Goal: Task Accomplishment & Management: Use online tool/utility

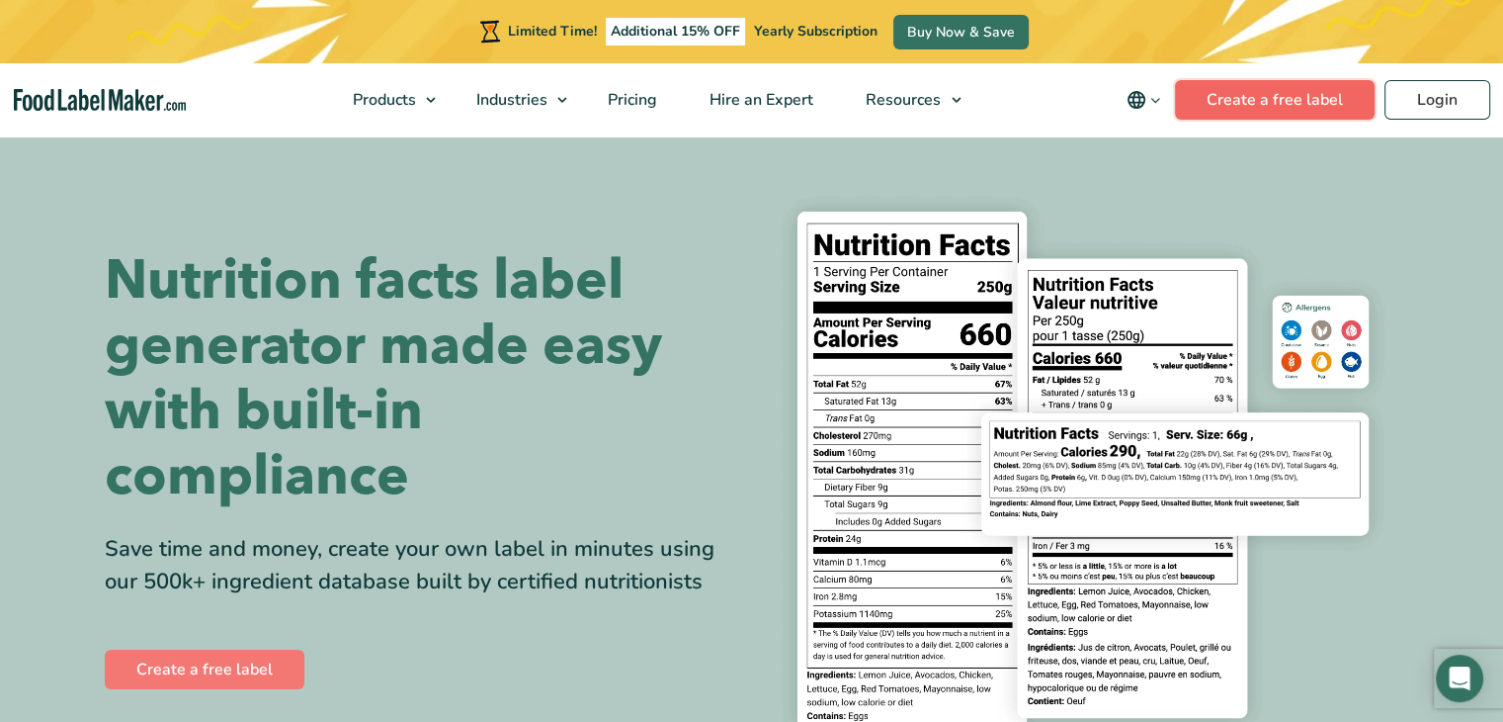
click at [1250, 99] on link "Create a free label" at bounding box center [1275, 100] width 200 height 40
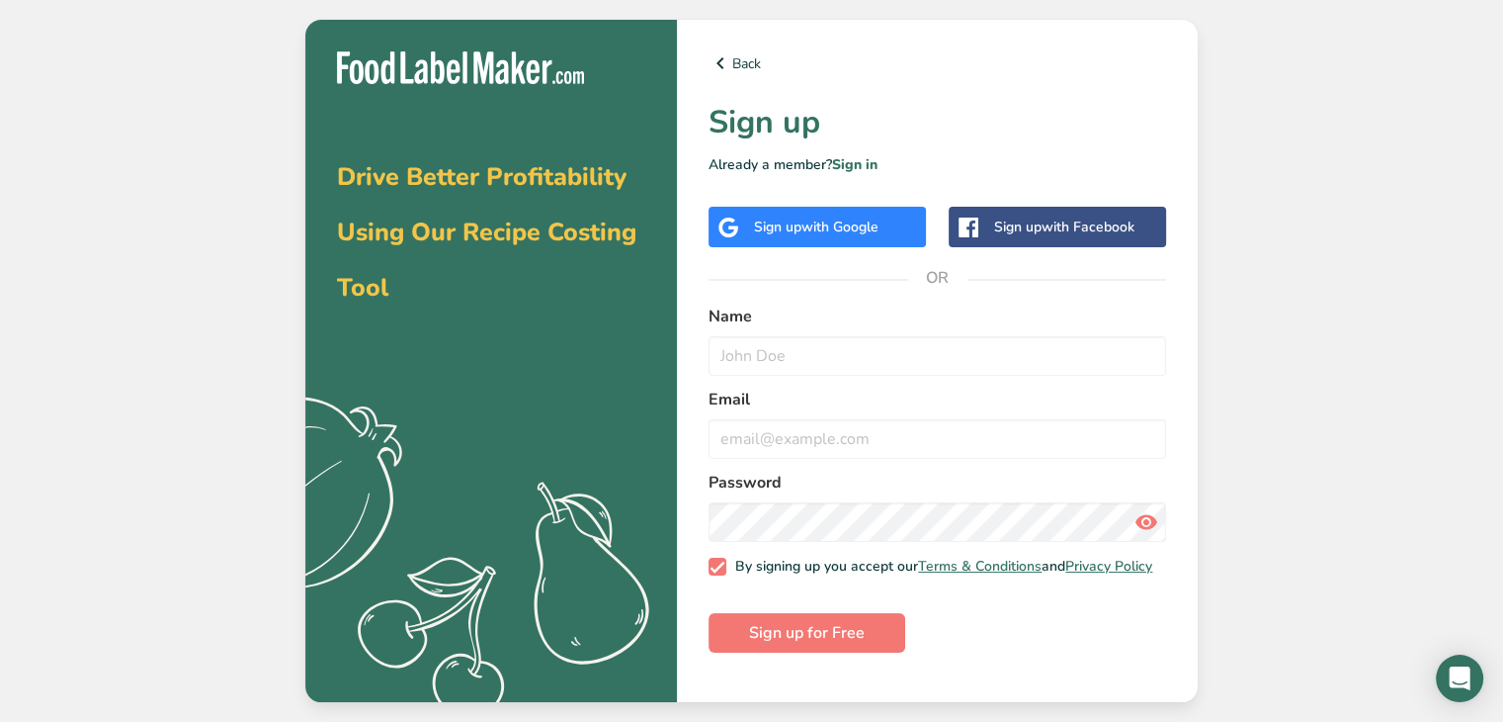
click at [870, 230] on span "with Google" at bounding box center [840, 226] width 77 height 19
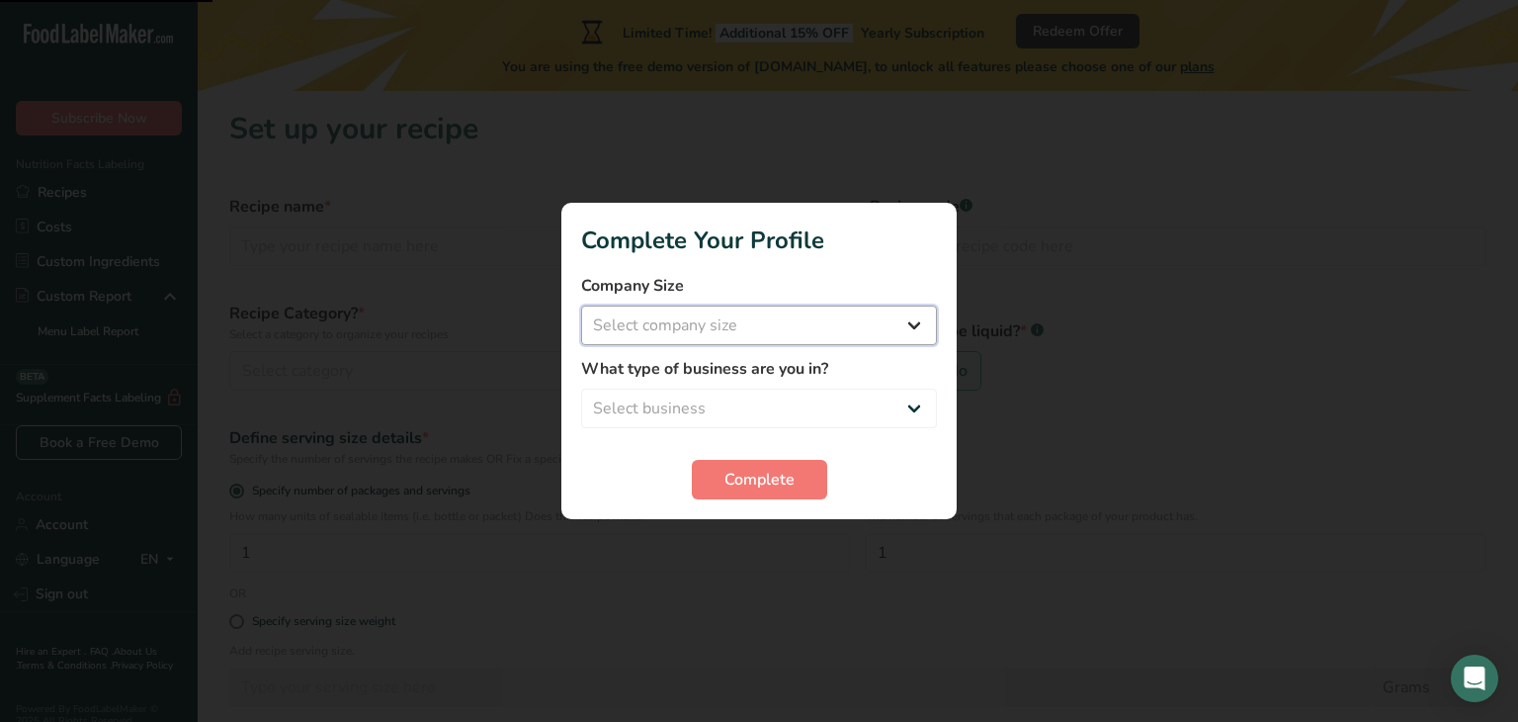
click at [671, 333] on select "Select company size" at bounding box center [759, 325] width 356 height 40
click at [918, 317] on select "Select company size Fewer than 10 Employees 10 to 50 Employees 51 to 500 Employ…" at bounding box center [759, 325] width 356 height 40
click at [915, 409] on select "Select business Packaged Food Manufacturer Restaurant & Cafe Bakery Meal Plans …" at bounding box center [759, 408] width 356 height 40
select select "4"
click at [581, 388] on select "Select business Packaged Food Manufacturer Restaurant & Cafe Bakery Meal Plans …" at bounding box center [759, 408] width 356 height 40
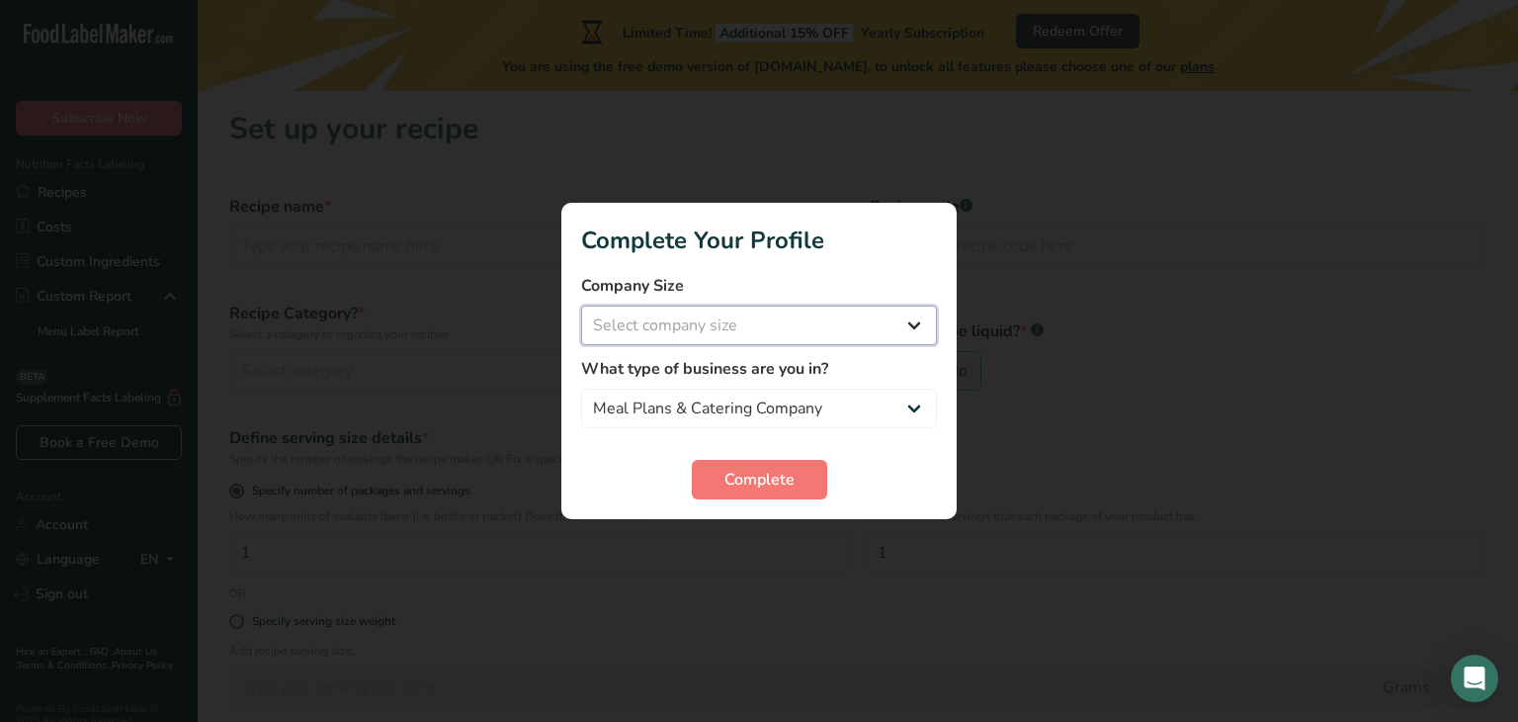
click at [915, 323] on select "Select company size Fewer than 10 Employees 10 to 50 Employees 51 to 500 Employ…" at bounding box center [759, 325] width 356 height 40
select select "1"
click at [581, 305] on select "Select company size Fewer than 10 Employees 10 to 50 Employees 51 to 500 Employ…" at bounding box center [759, 325] width 356 height 40
click at [807, 475] on button "Complete" at bounding box center [759, 480] width 135 height 40
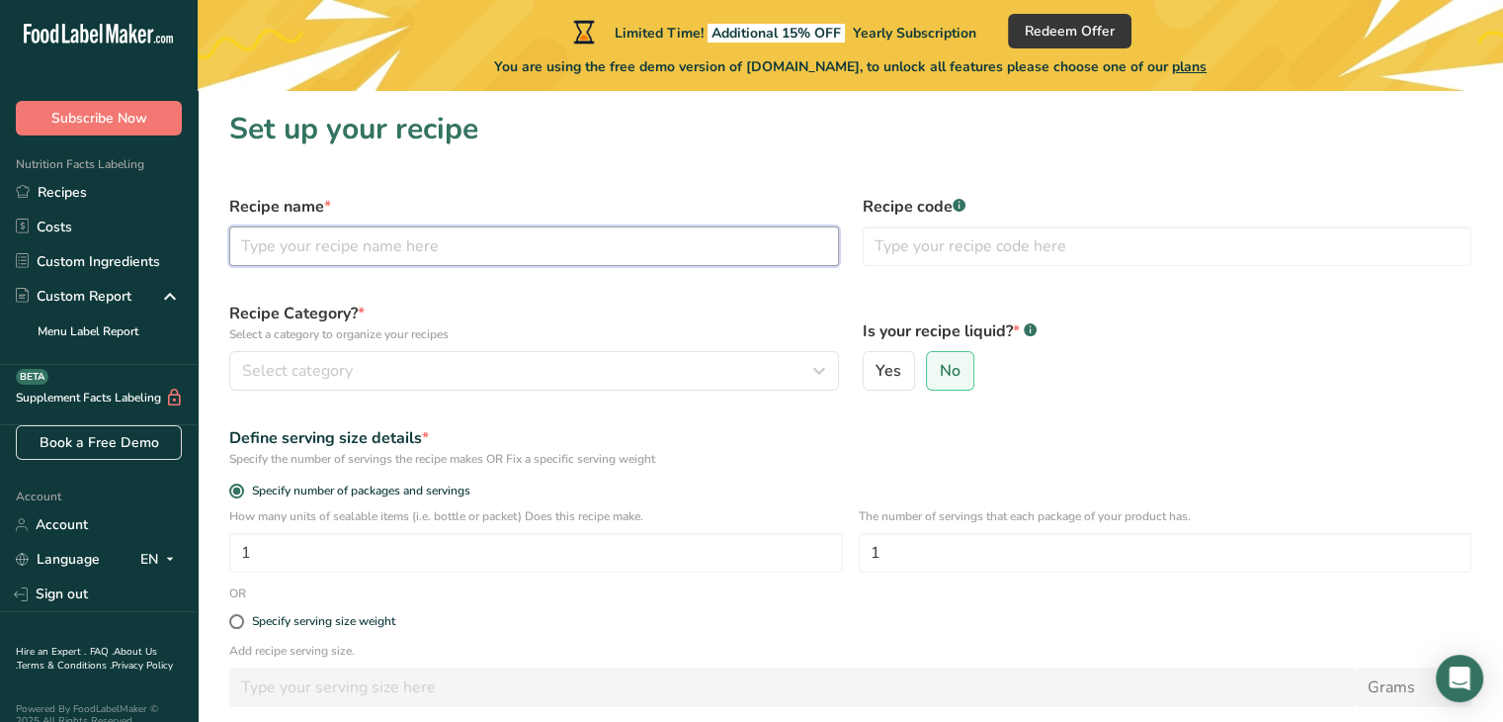
click at [300, 257] on input "text" at bounding box center [534, 246] width 610 height 40
type input "BUTTER CHICKEN"
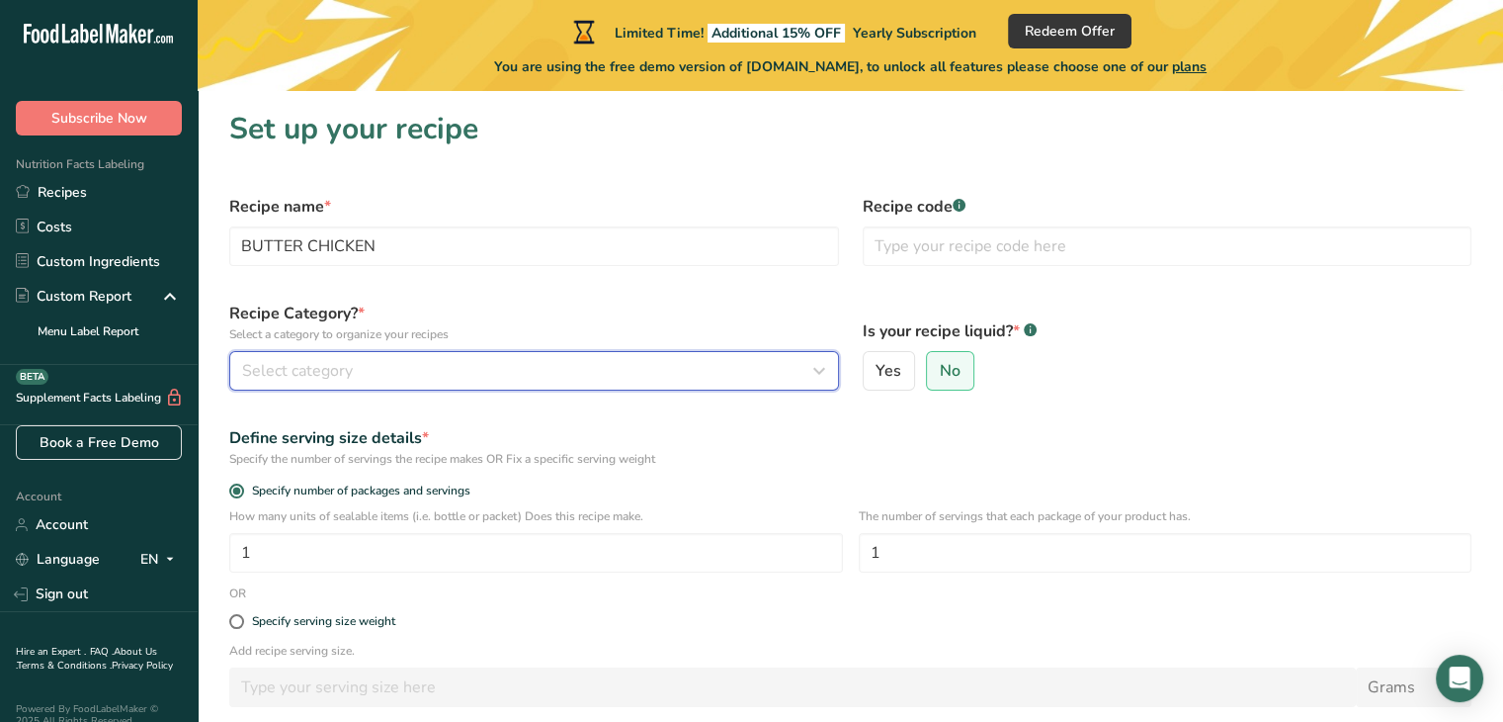
click at [816, 371] on icon "button" at bounding box center [820, 371] width 24 height 36
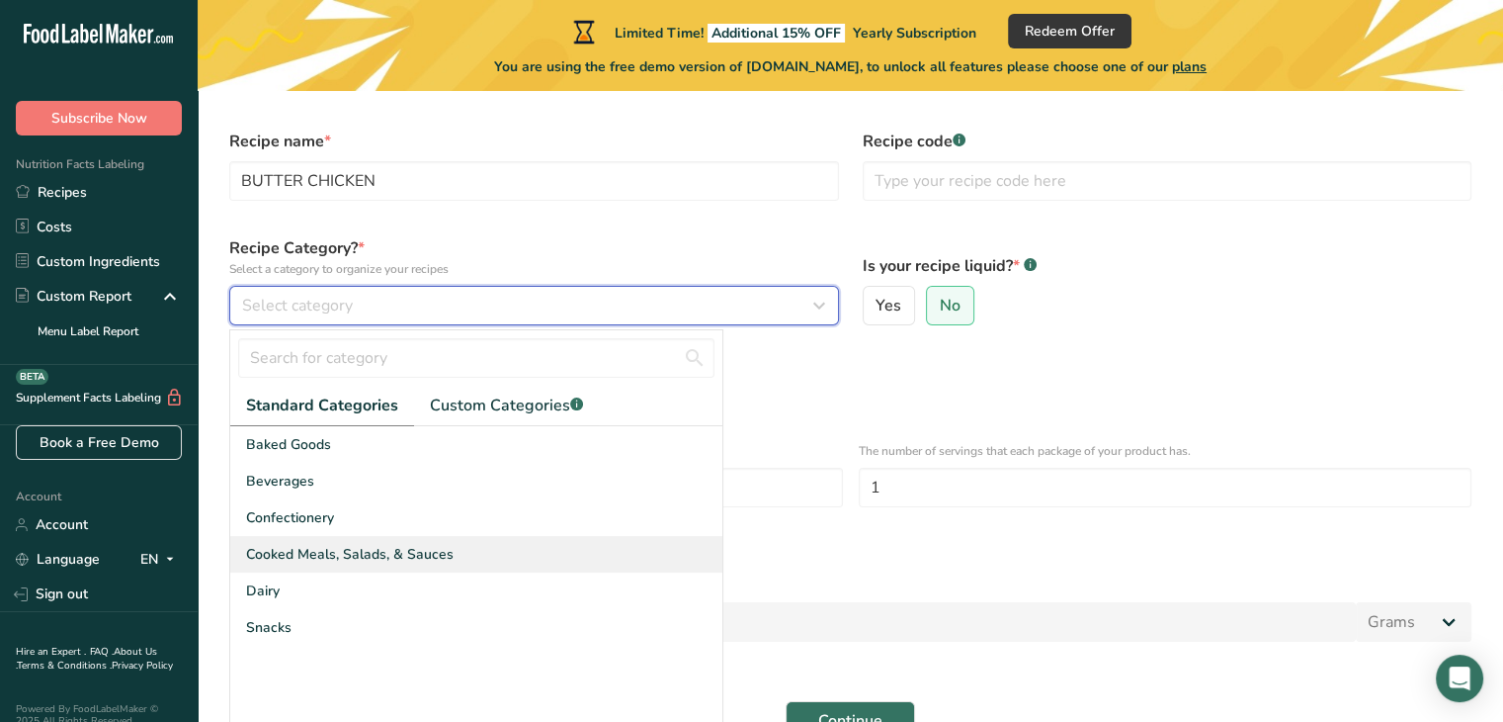
scroll to position [99, 0]
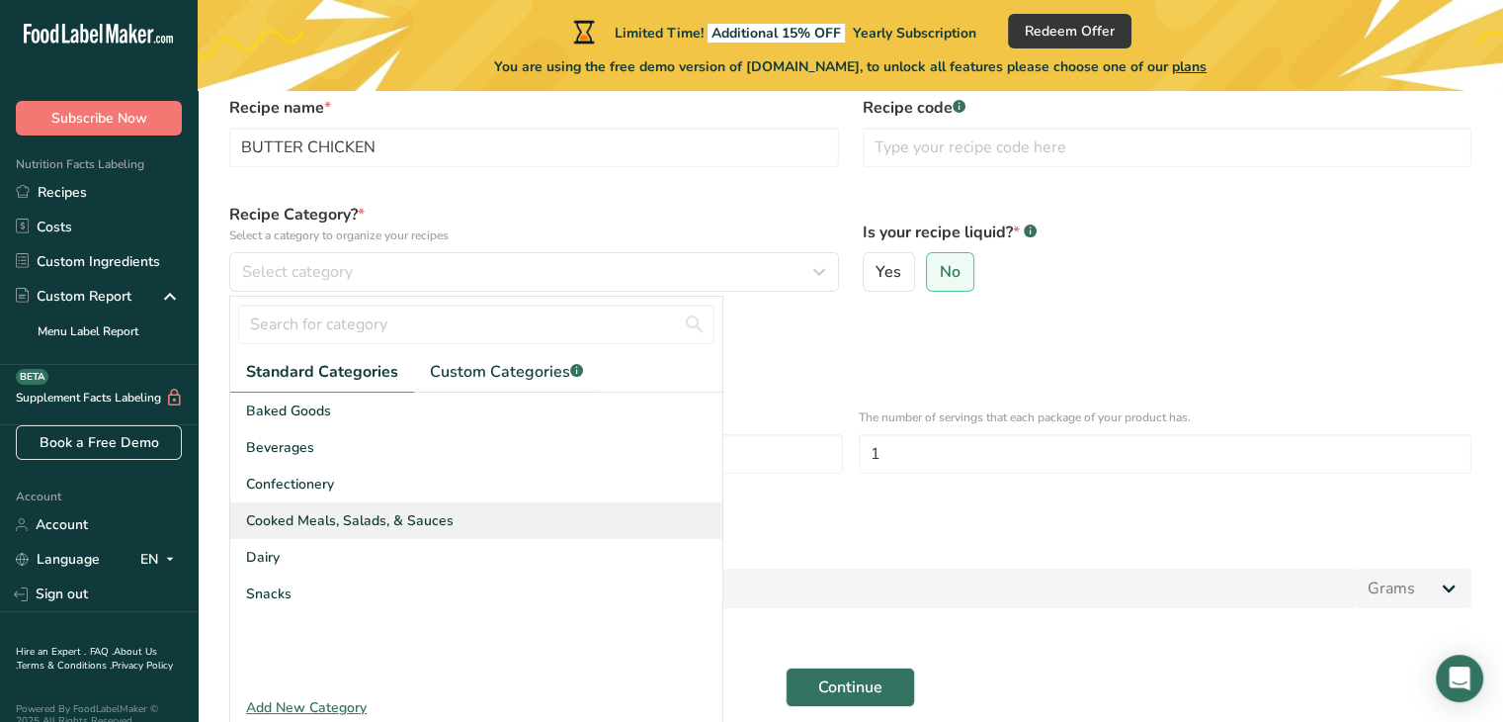
click at [394, 517] on span "Cooked Meals, Salads, & Sauces" at bounding box center [350, 520] width 208 height 21
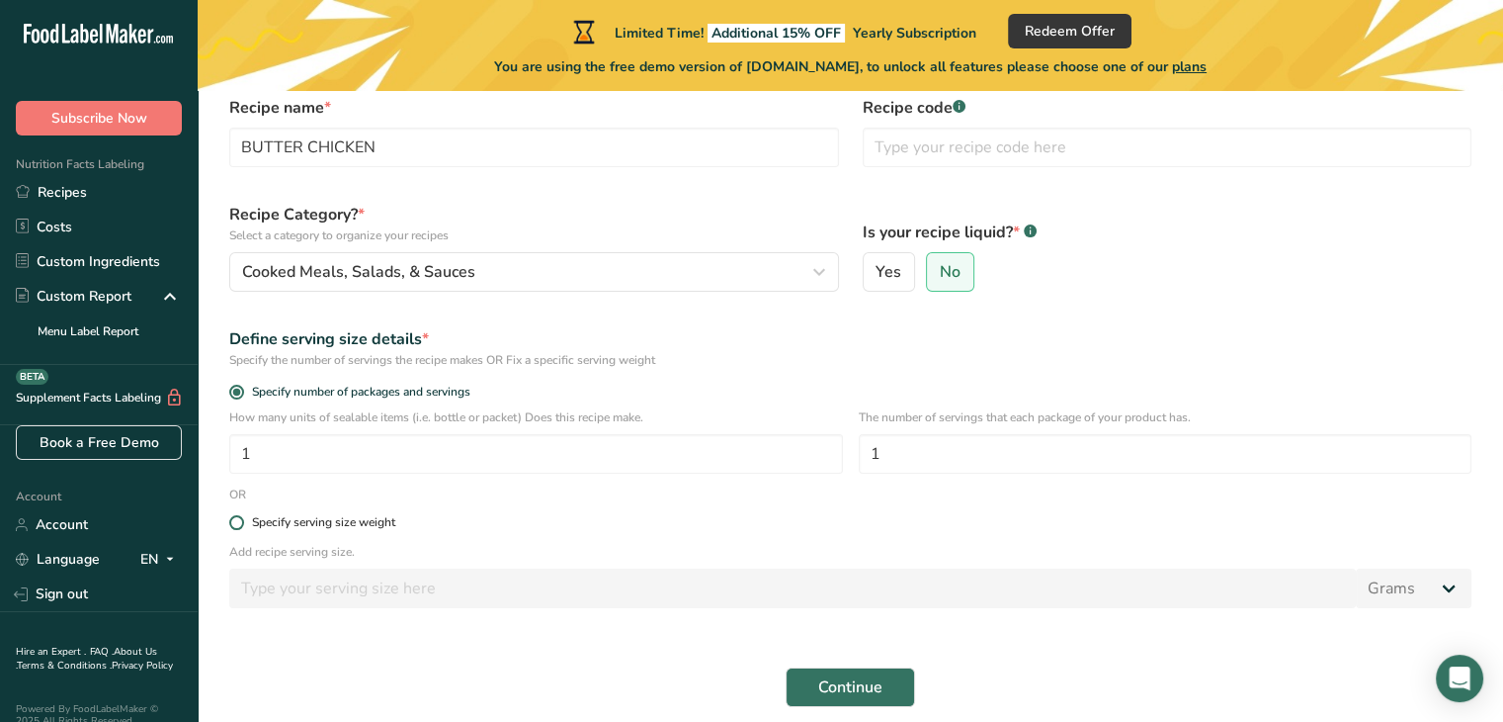
click at [237, 521] on span at bounding box center [236, 522] width 15 height 15
click at [237, 521] on input "Specify serving size weight" at bounding box center [235, 522] width 13 height 13
radio input "true"
radio input "false"
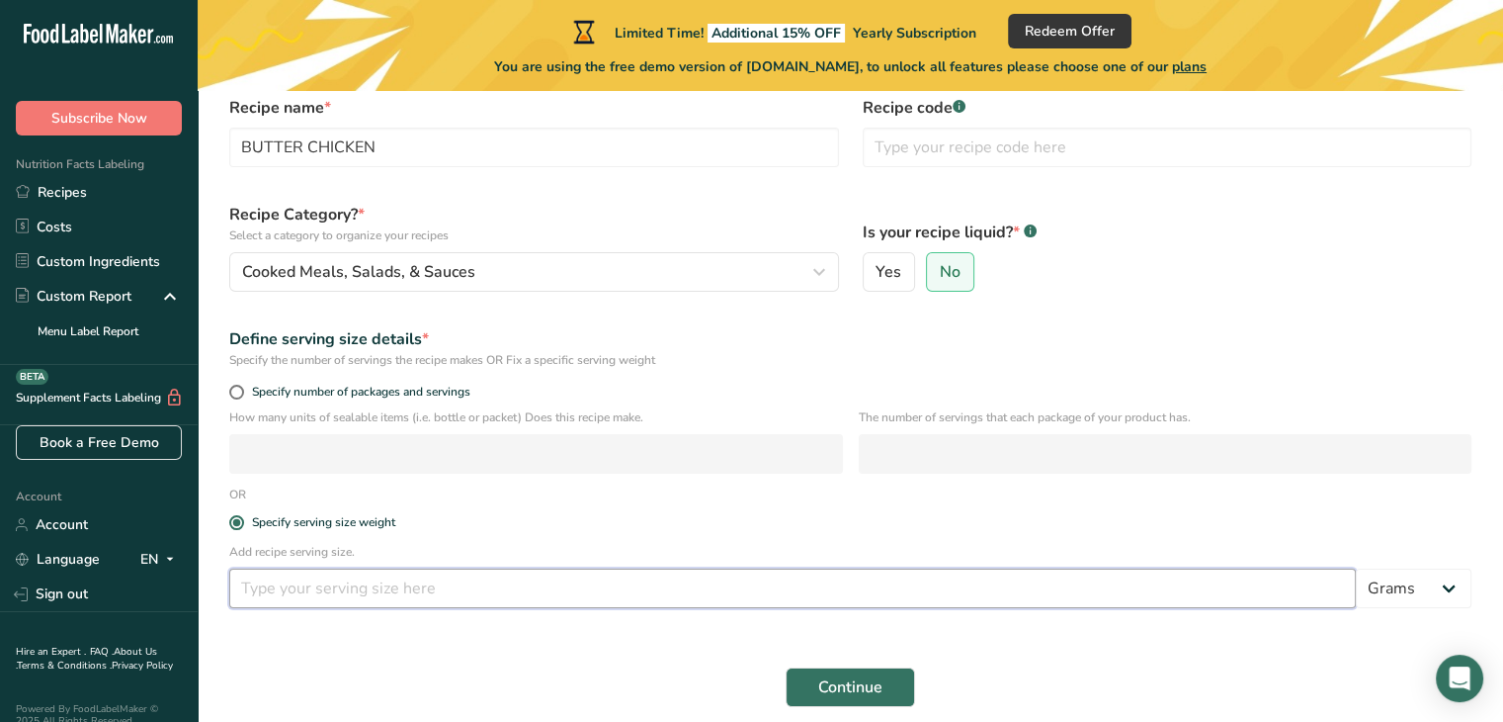
click at [484, 599] on input "number" at bounding box center [792, 588] width 1127 height 40
type input "5"
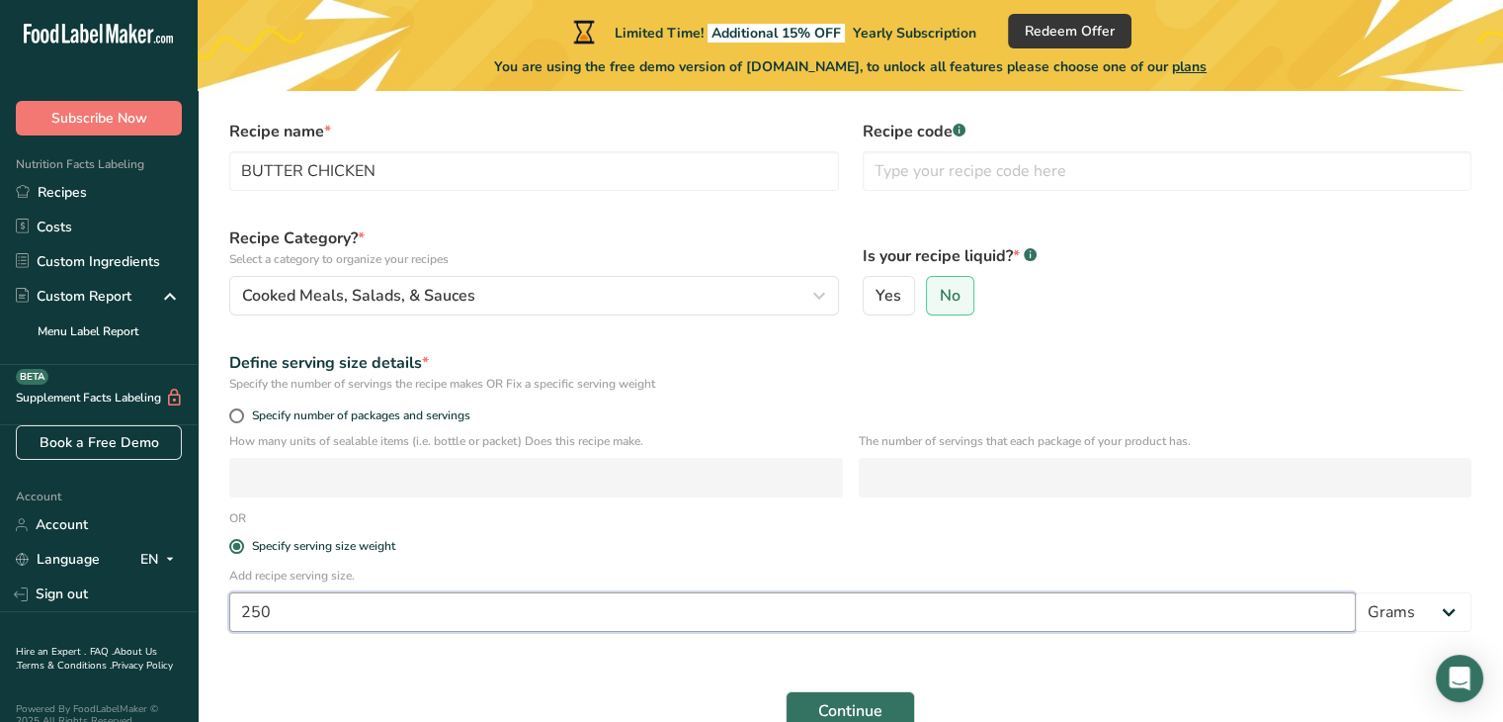
scroll to position [179, 0]
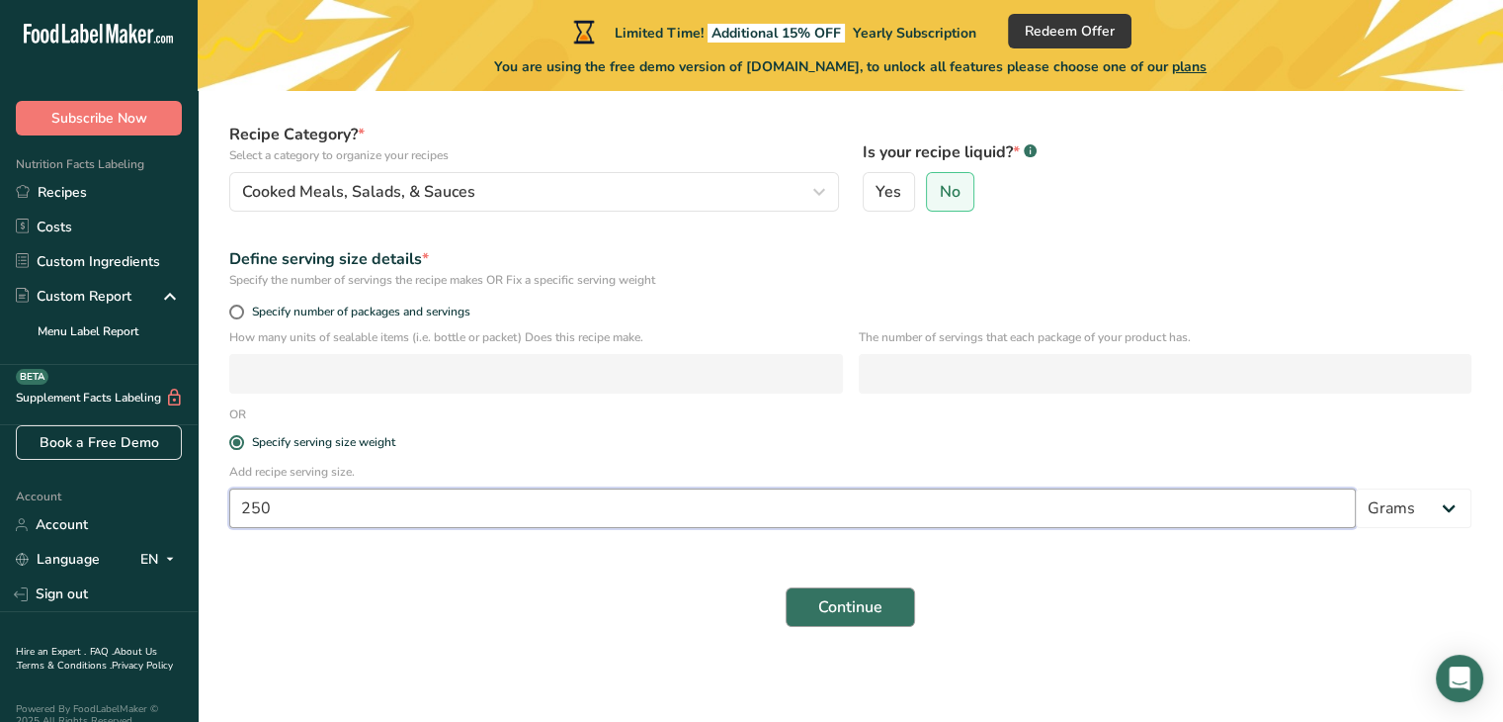
type input "250"
click at [877, 610] on span "Continue" at bounding box center [850, 607] width 64 height 24
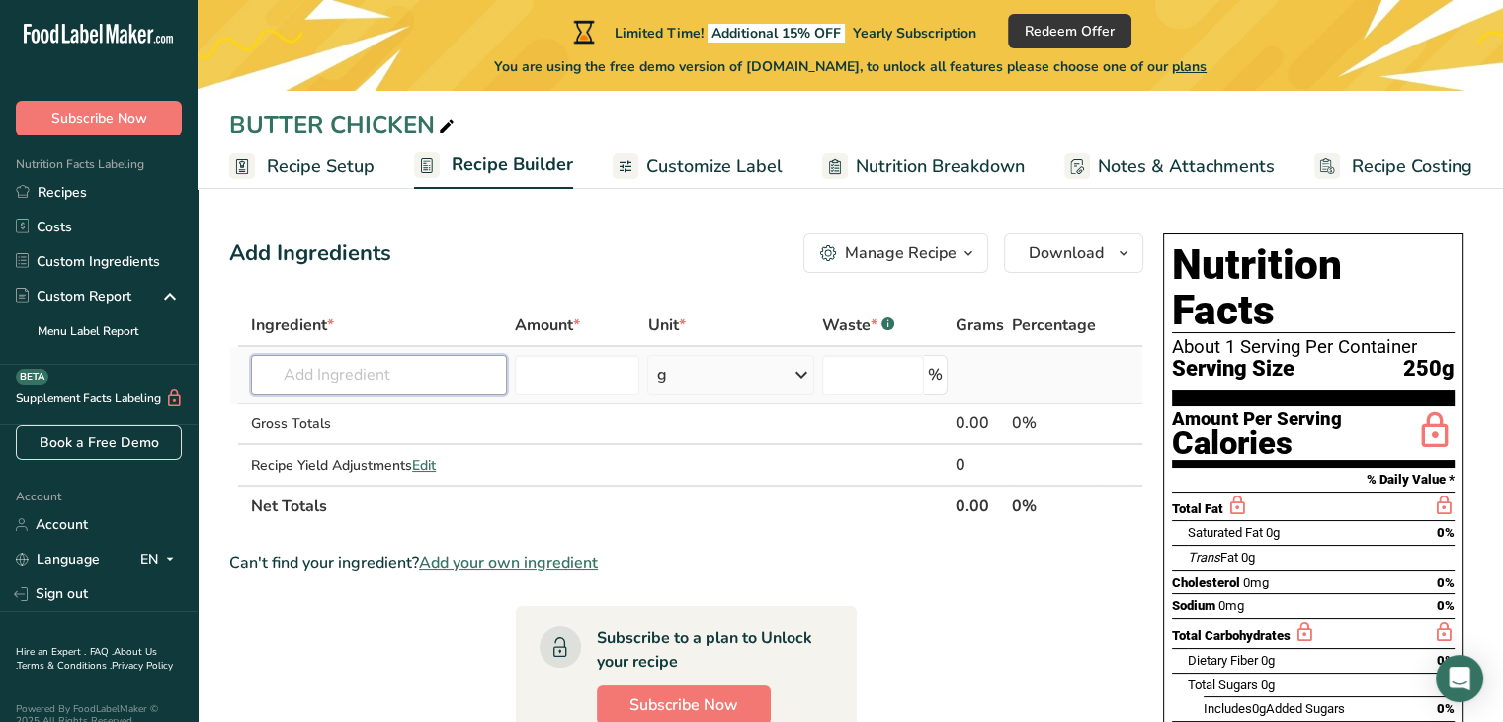
click at [474, 374] on input "text" at bounding box center [379, 375] width 256 height 40
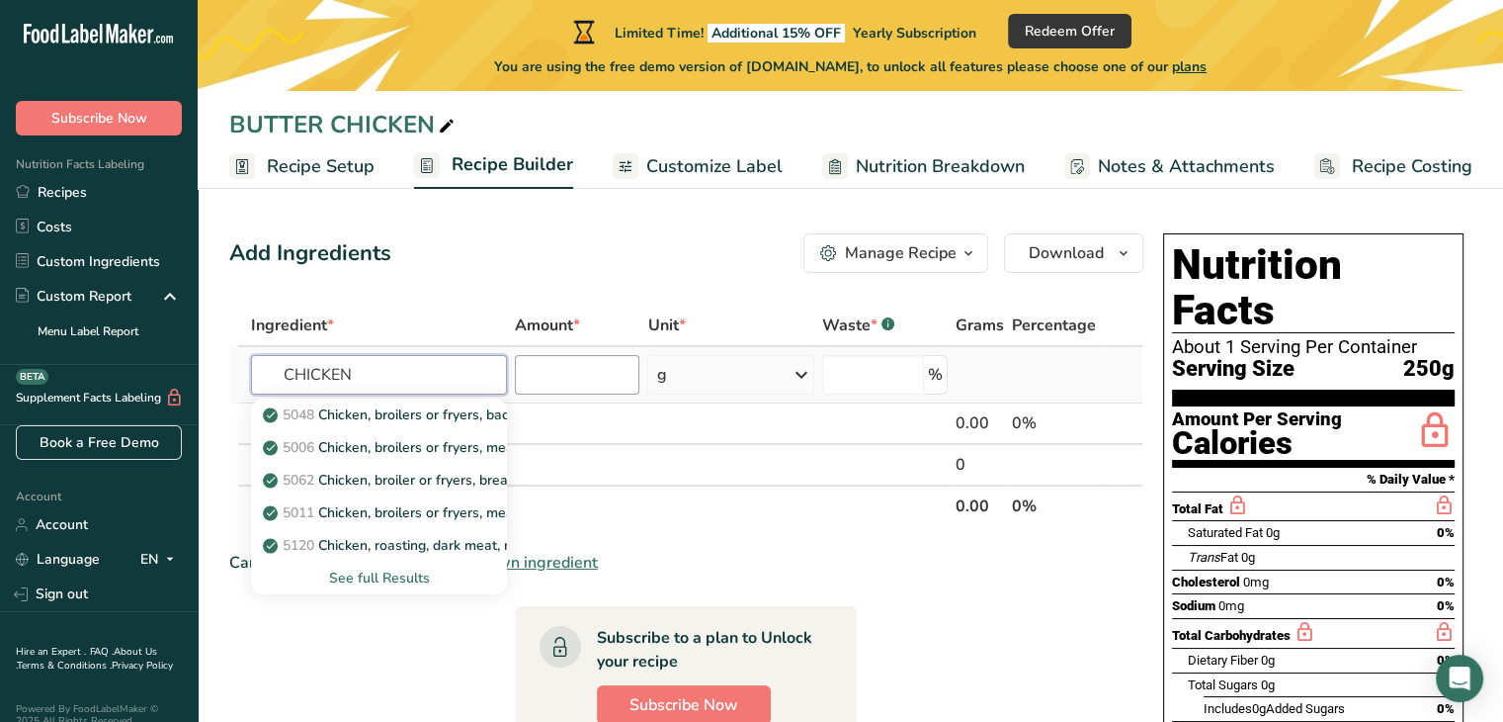
type input "CHICKEN"
click at [583, 380] on input "number" at bounding box center [577, 375] width 125 height 40
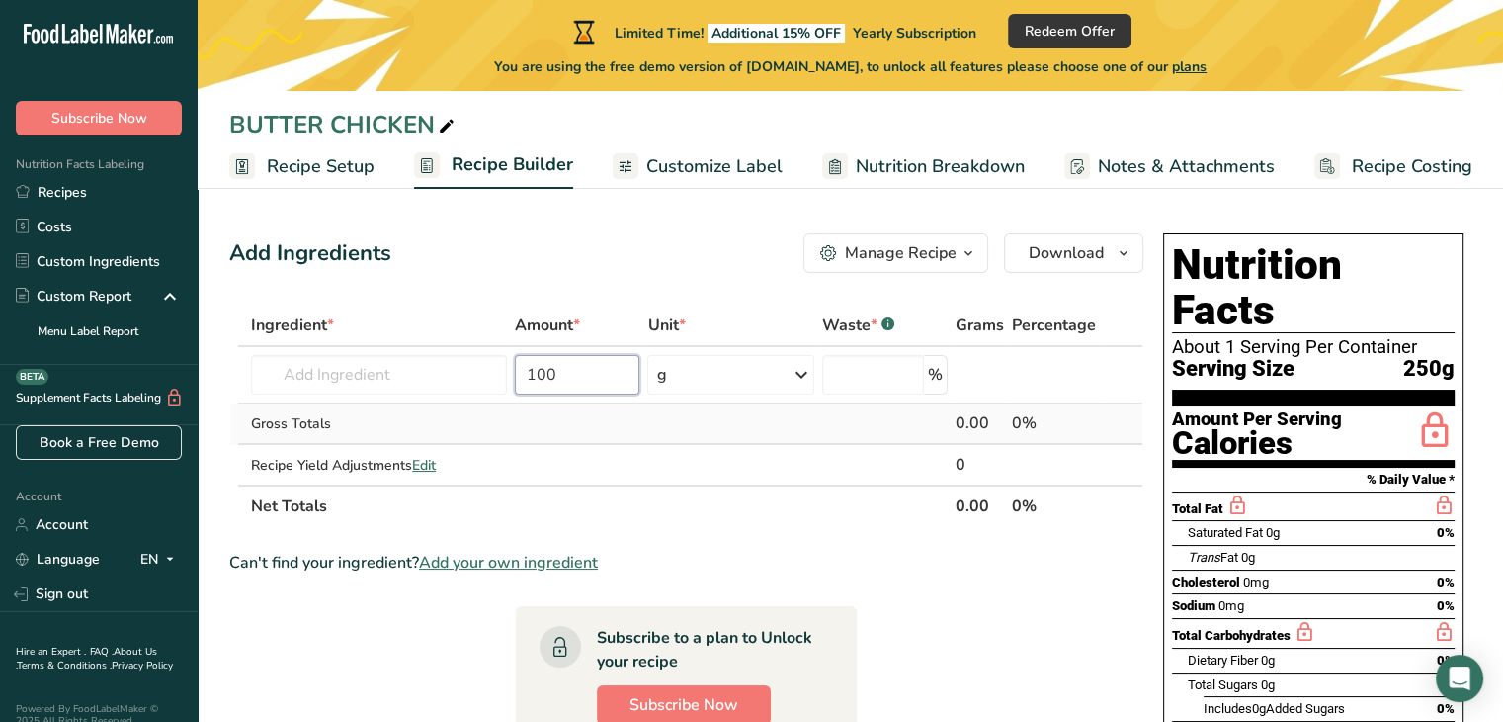
type input "100"
click at [487, 426] on div "Gross Totals" at bounding box center [379, 423] width 256 height 21
click at [802, 375] on icon at bounding box center [802, 375] width 24 height 36
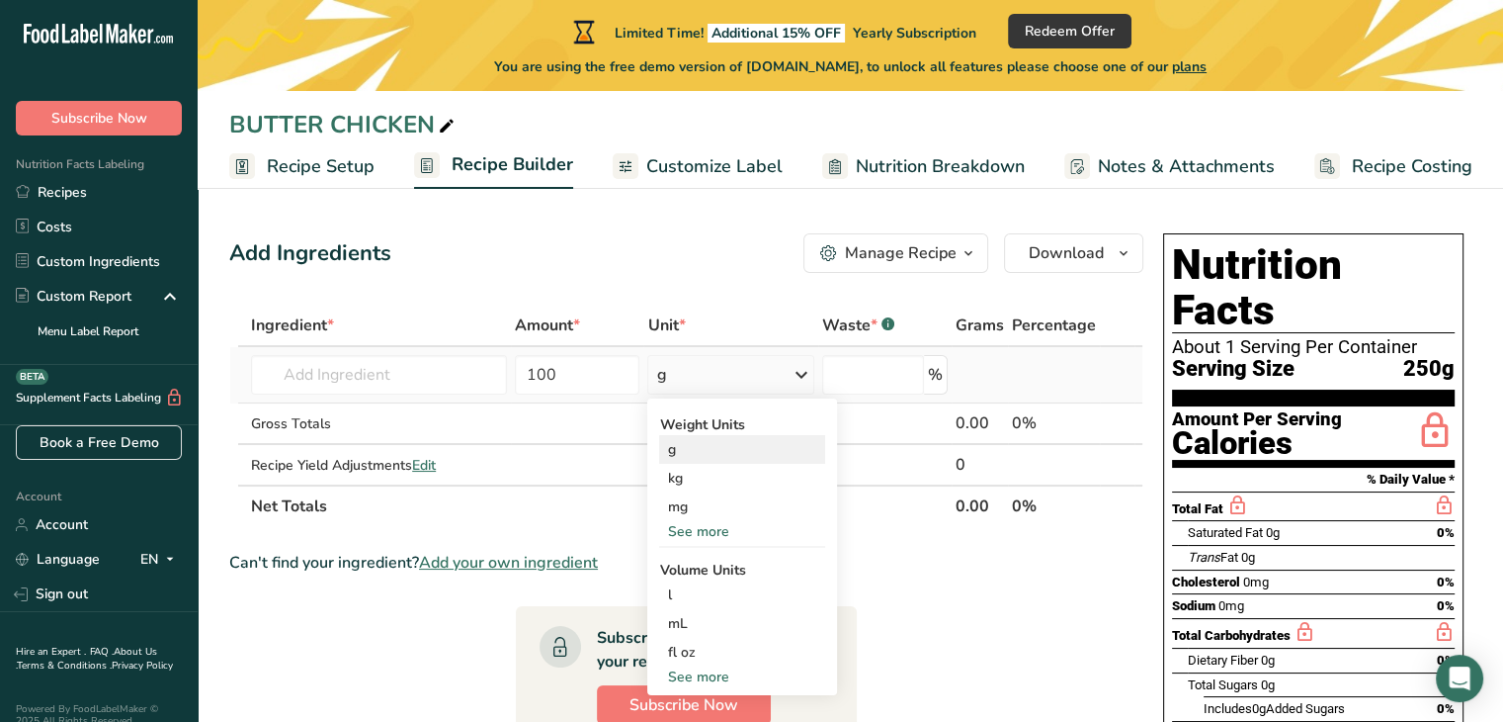
click at [684, 445] on div "g" at bounding box center [742, 449] width 166 height 29
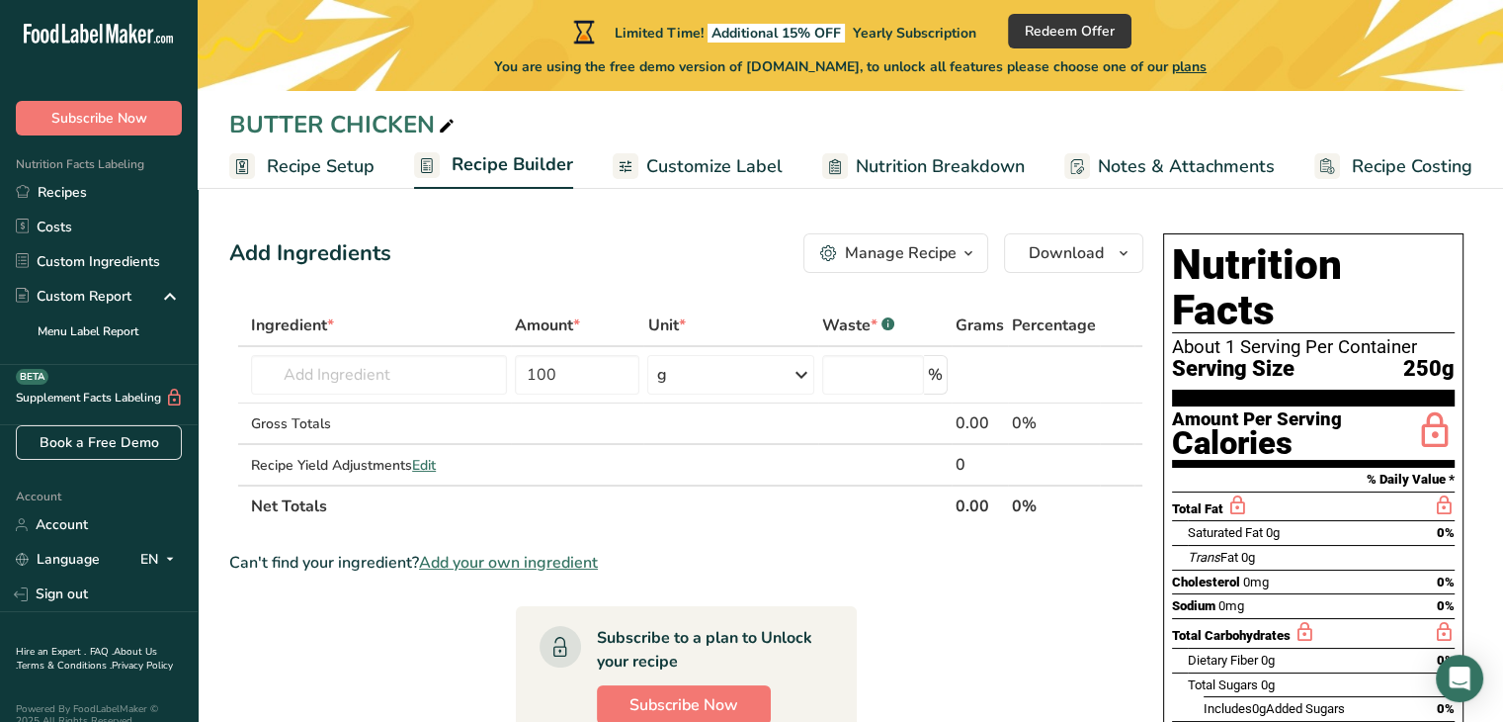
click at [713, 166] on span "Customize Label" at bounding box center [714, 166] width 136 height 27
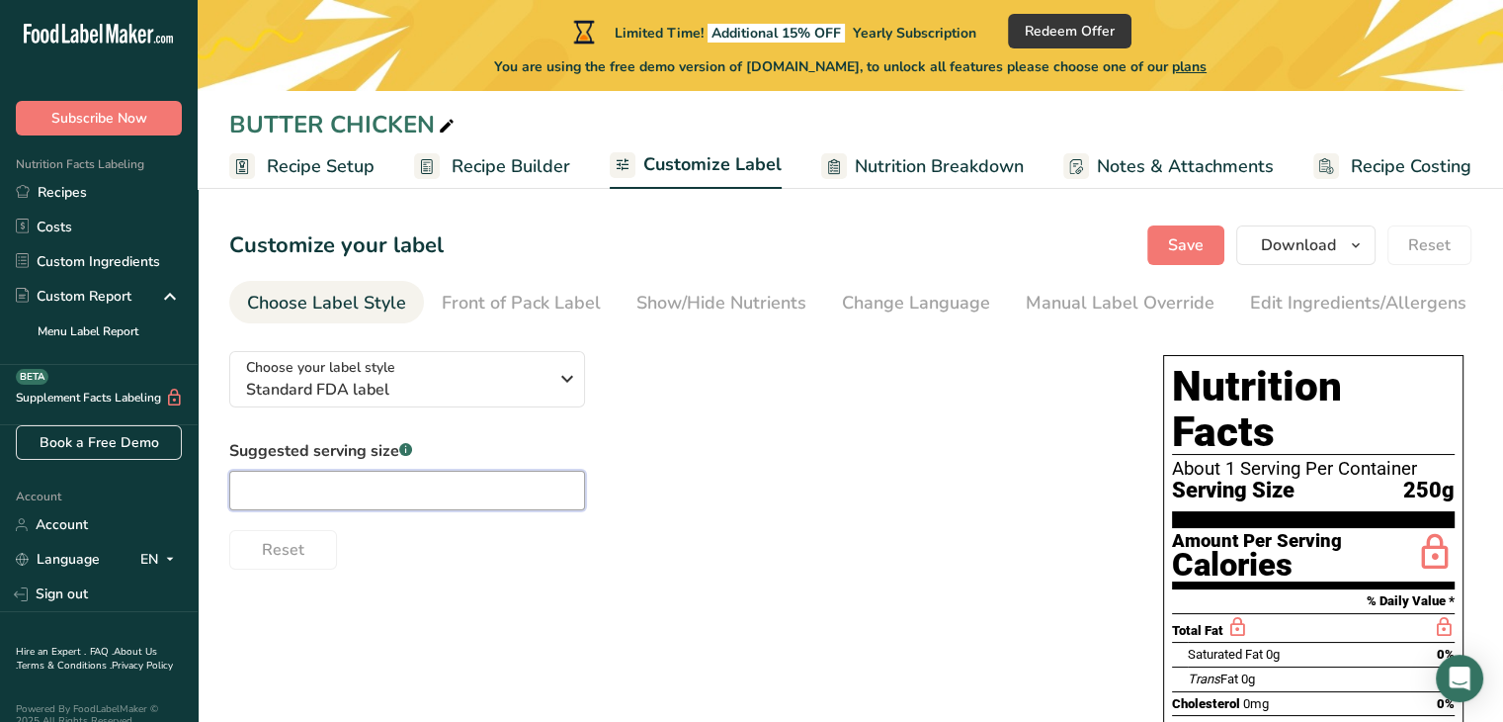
click at [466, 495] on input "text" at bounding box center [407, 491] width 356 height 40
type input "250"
click at [428, 585] on div "Choose your label style Standard FDA label USA (FDA) Standard FDA label Tabular…" at bounding box center [850, 697] width 1243 height 724
click at [914, 170] on span "Nutrition Breakdown" at bounding box center [939, 166] width 169 height 27
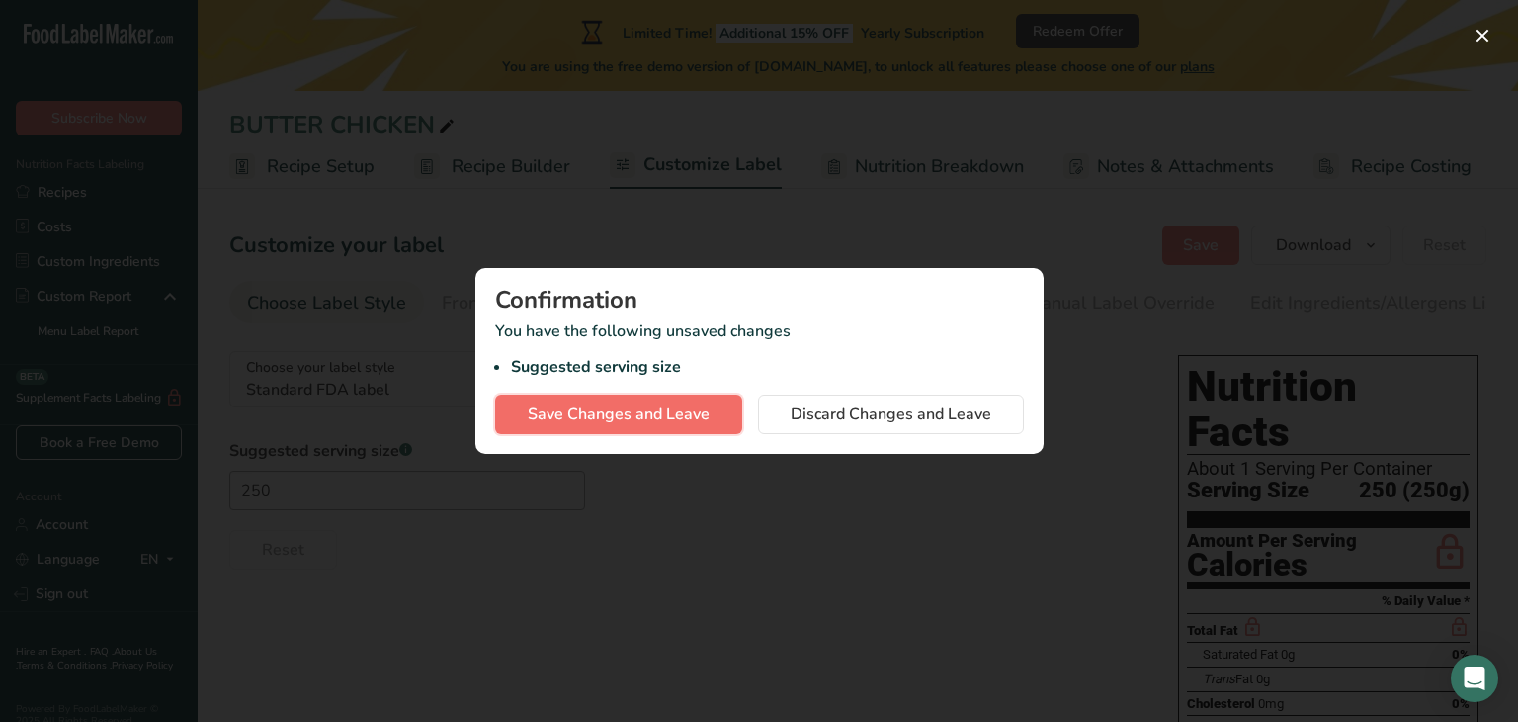
click at [685, 414] on span "Save Changes and Leave" at bounding box center [619, 414] width 182 height 24
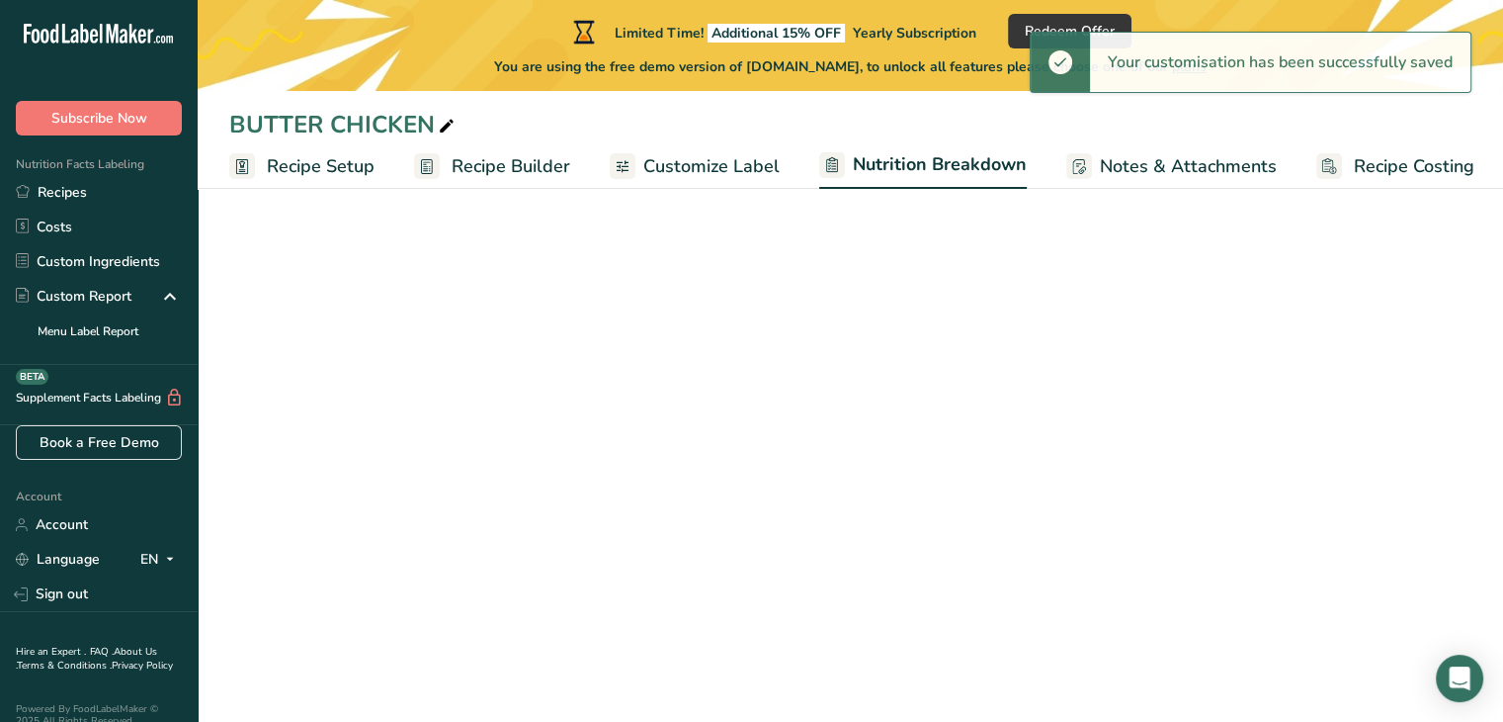
select select "Calories"
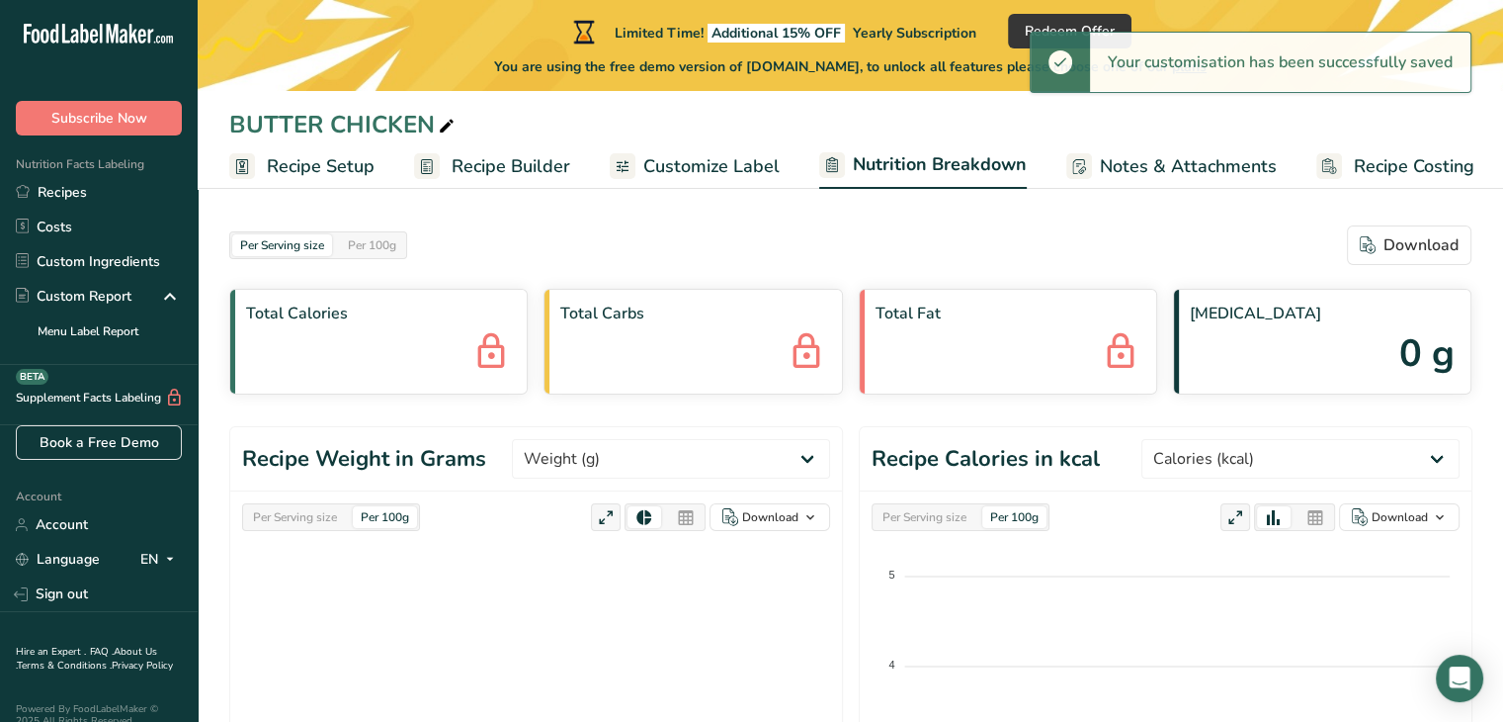
click at [692, 168] on span "Customize Label" at bounding box center [712, 166] width 136 height 27
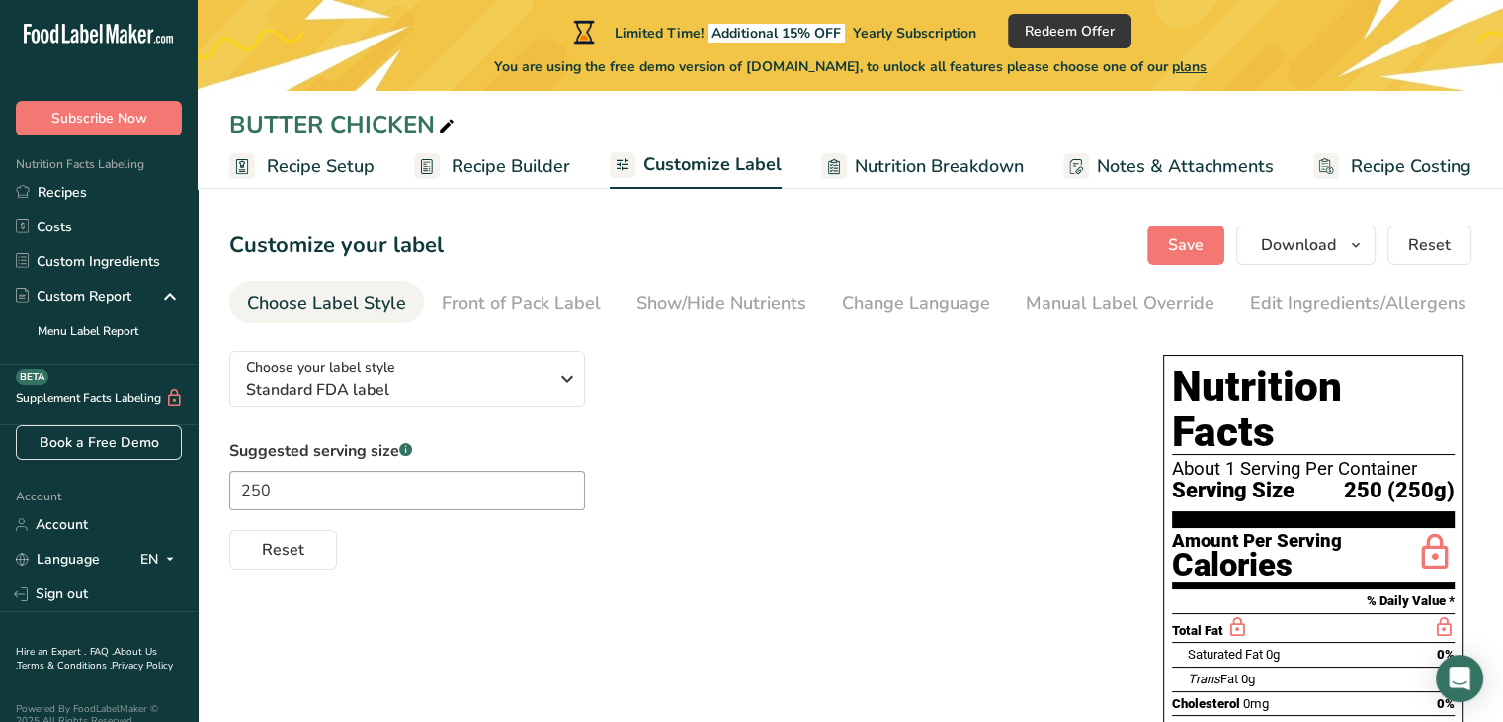
click at [348, 170] on span "Recipe Setup" at bounding box center [321, 166] width 108 height 27
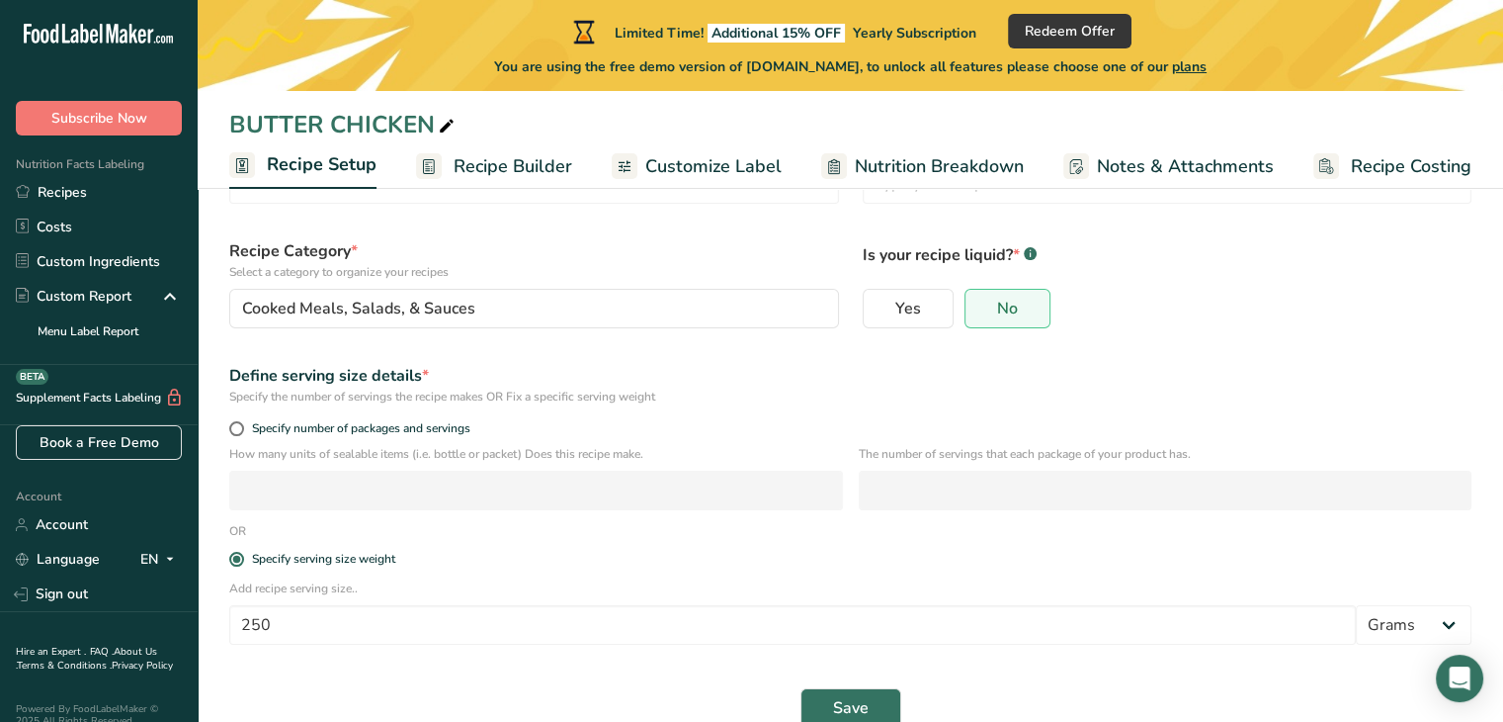
scroll to position [150, 0]
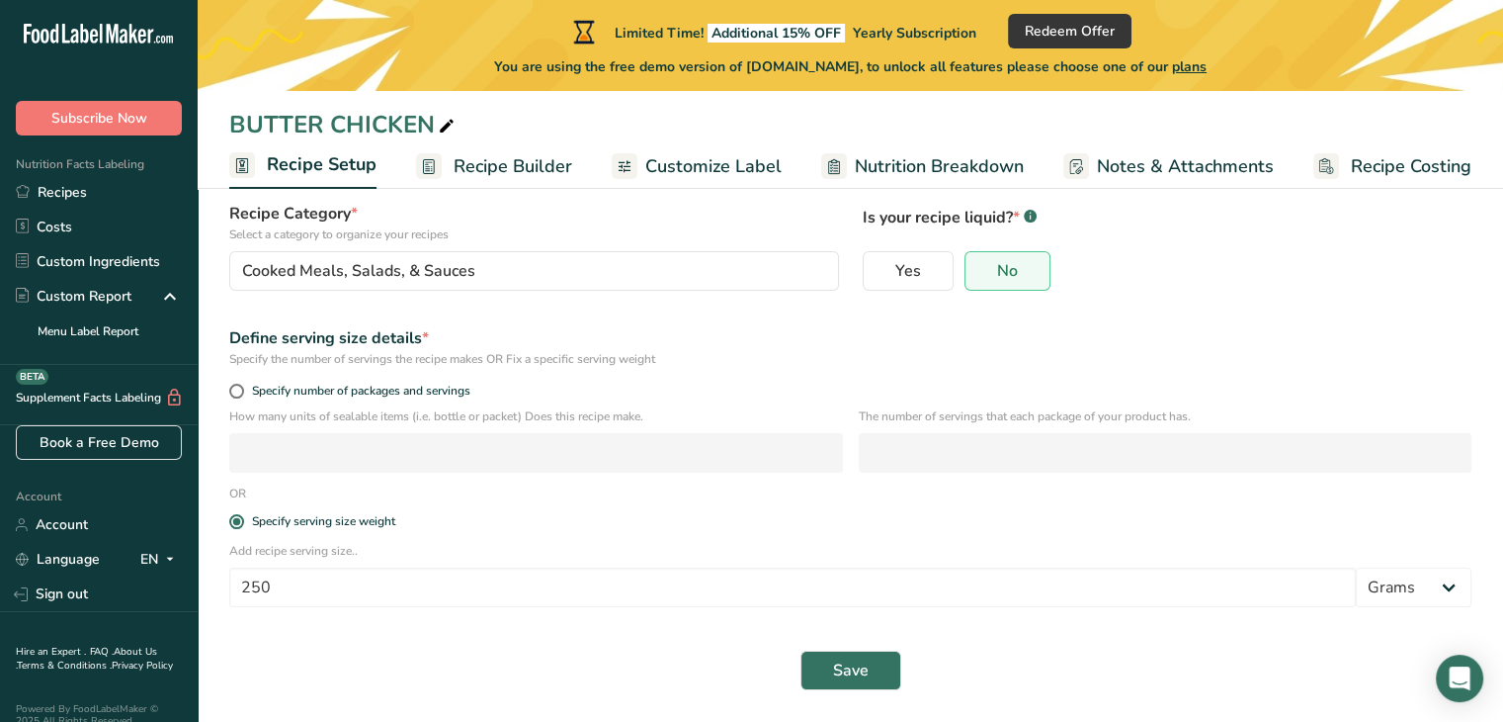
click at [525, 172] on span "Recipe Builder" at bounding box center [513, 166] width 119 height 27
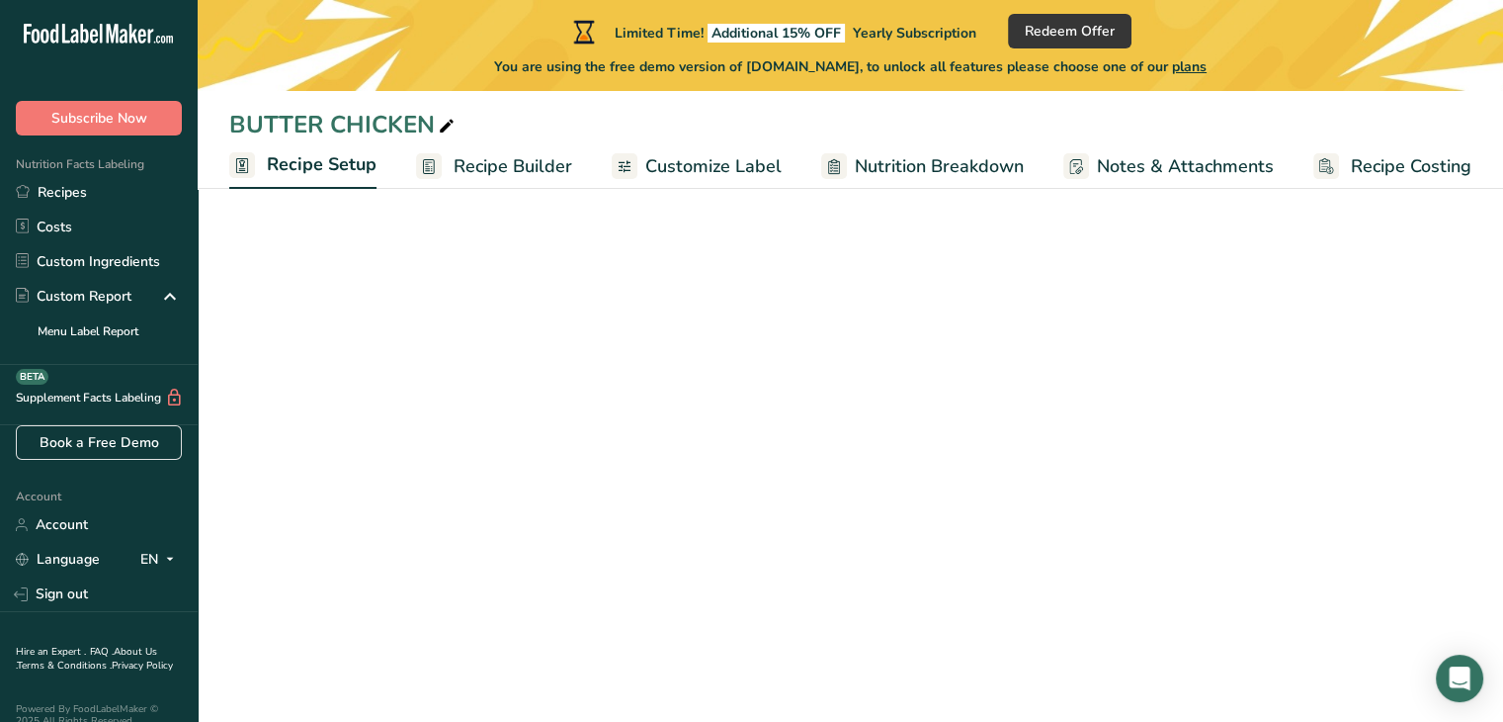
scroll to position [150, 0]
